Goal: Find specific page/section

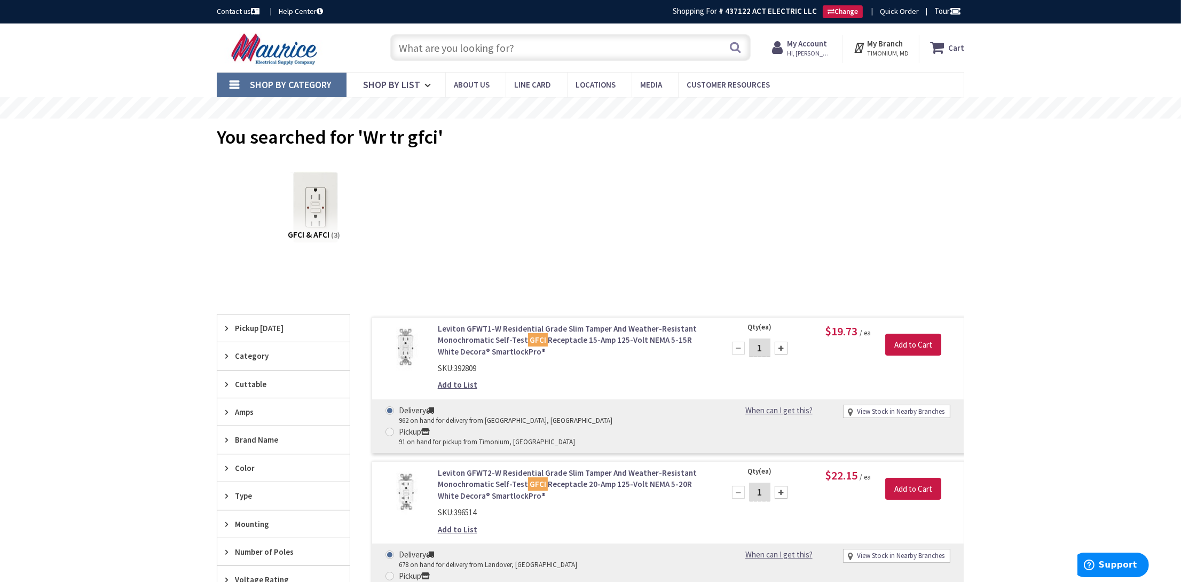
click at [502, 51] on input "text" at bounding box center [570, 47] width 360 height 27
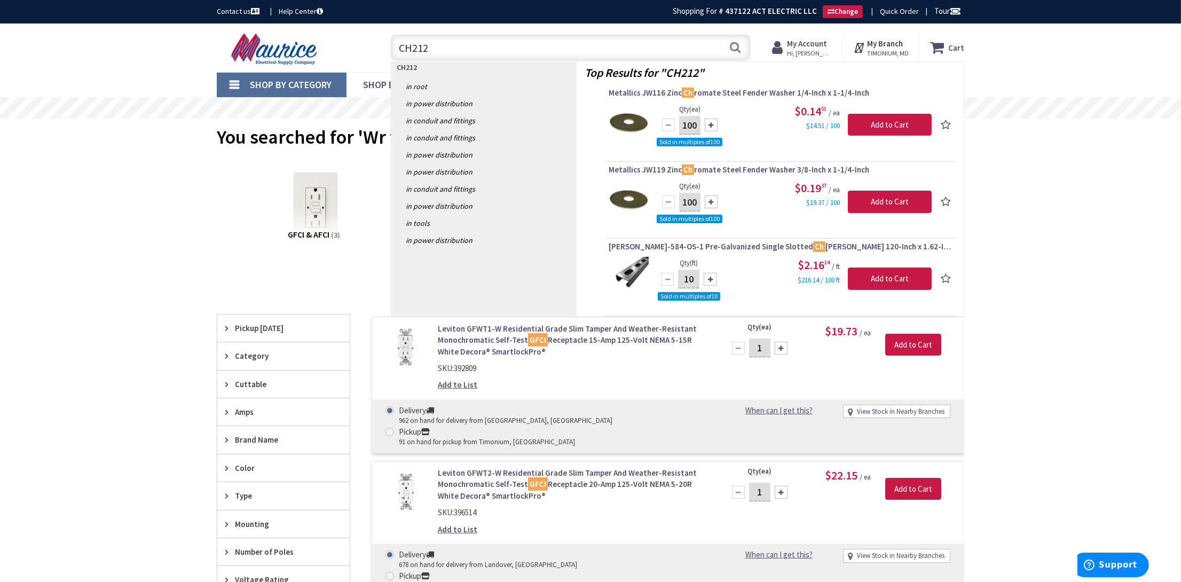
type input "CH2125"
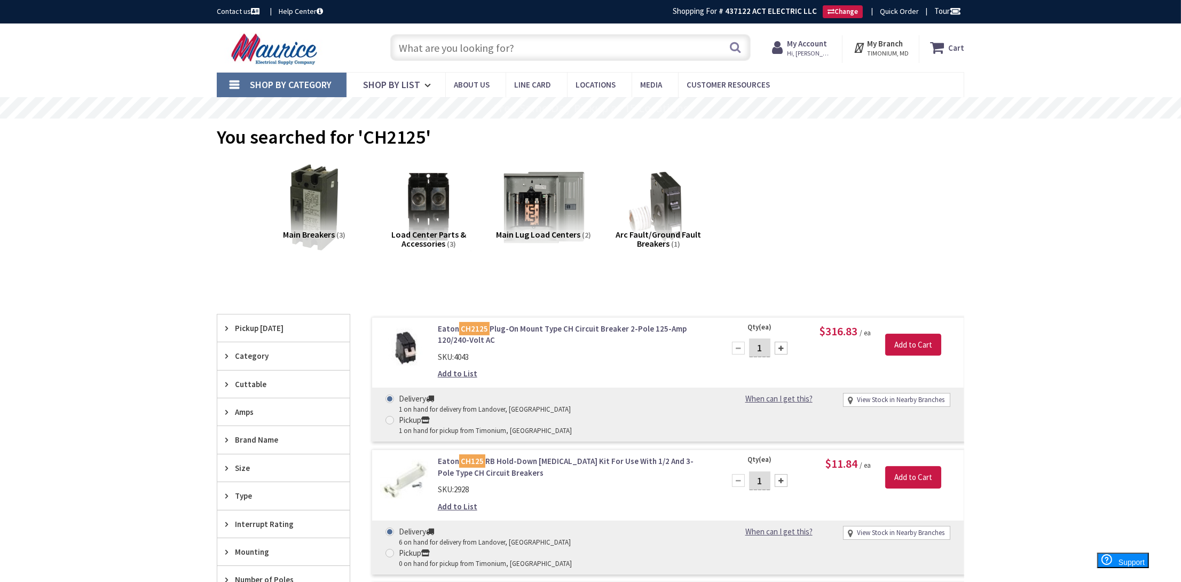
click at [893, 401] on link "View Stock in Nearby Branches" at bounding box center [901, 400] width 88 height 10
select select "data-availability"
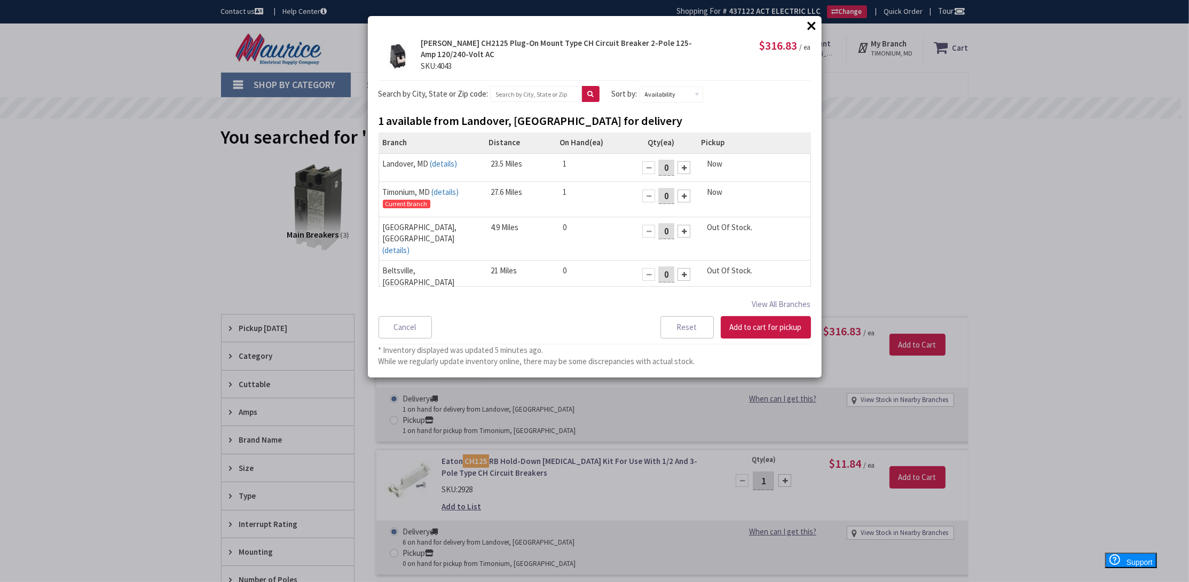
click at [810, 28] on button "×" at bounding box center [812, 26] width 16 height 16
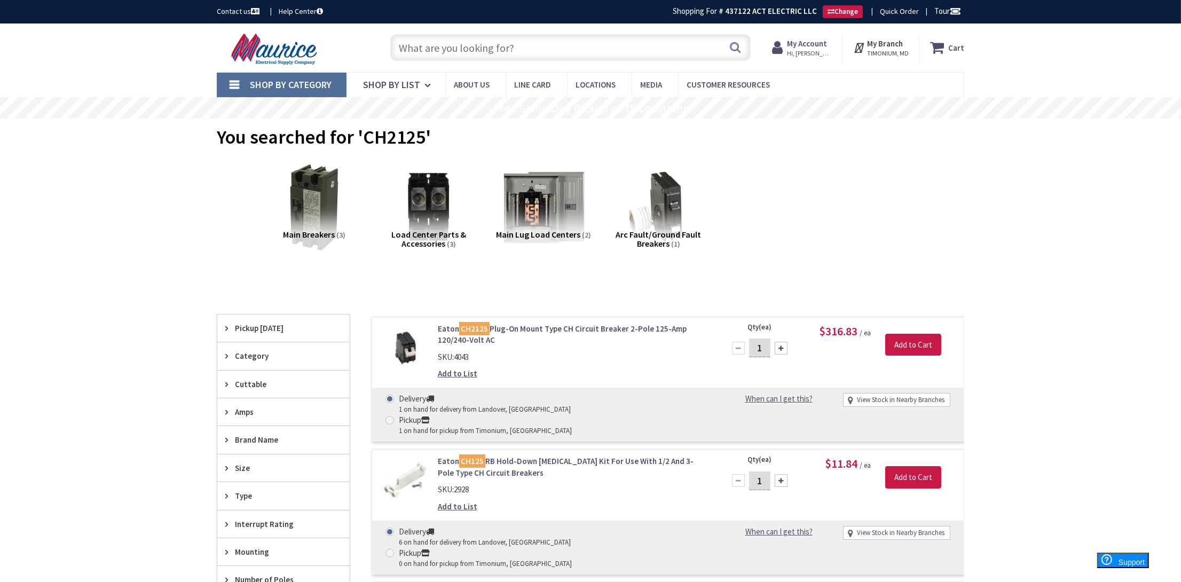
click at [553, 45] on input "text" at bounding box center [570, 47] width 360 height 27
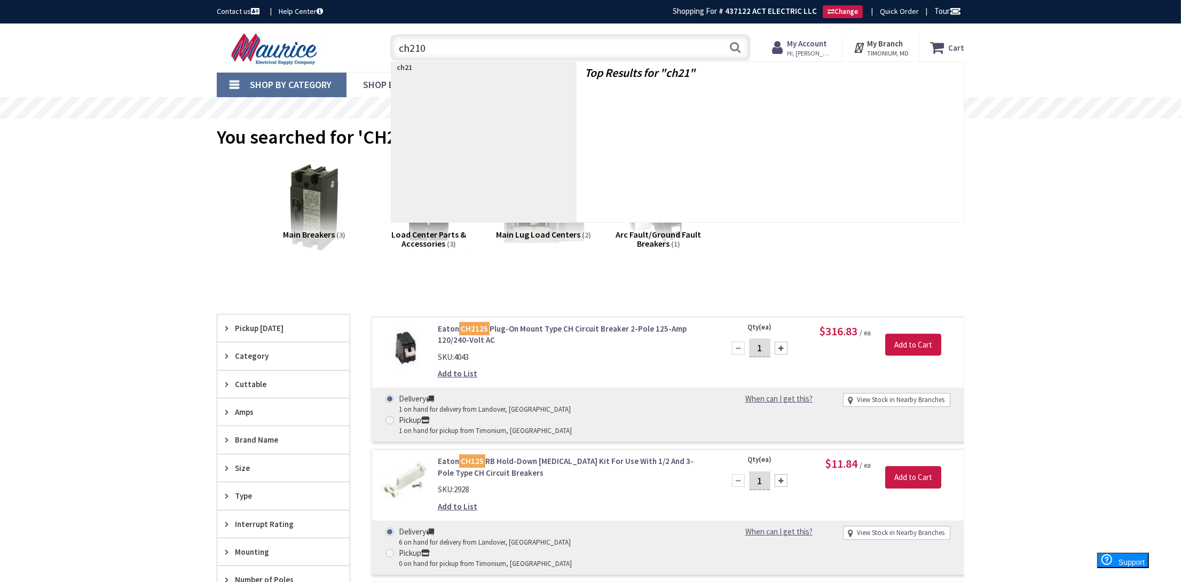
type input "ch2100"
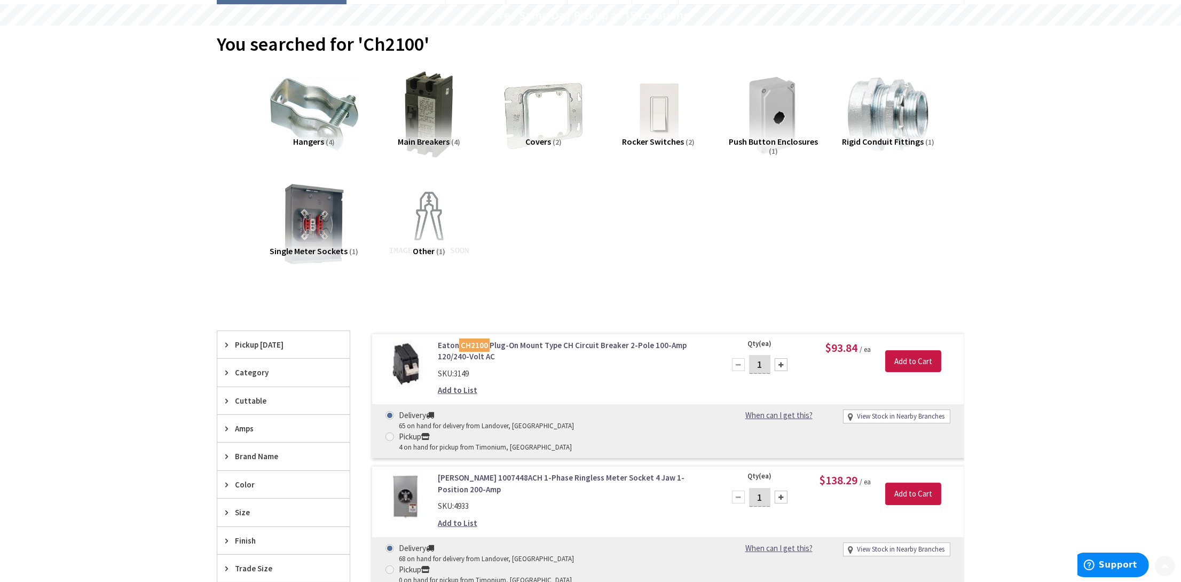
scroll to position [107, 0]
